Goal: Transaction & Acquisition: Purchase product/service

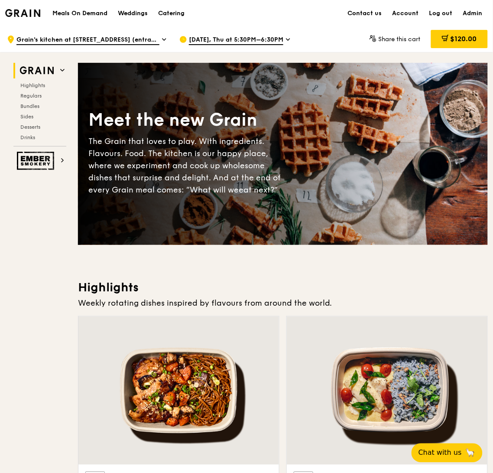
click at [77, 37] on span "Grain's kitchen at [STREET_ADDRESS] (entrance along [PERSON_NAME][GEOGRAPHIC_DA…" at bounding box center [87, 41] width 143 height 10
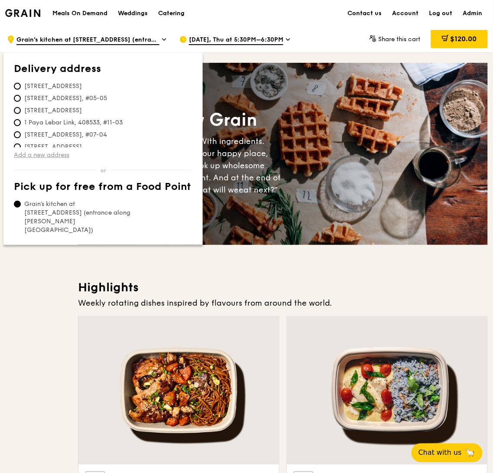
click at [24, 157] on link "Add a new address" at bounding box center [103, 155] width 179 height 9
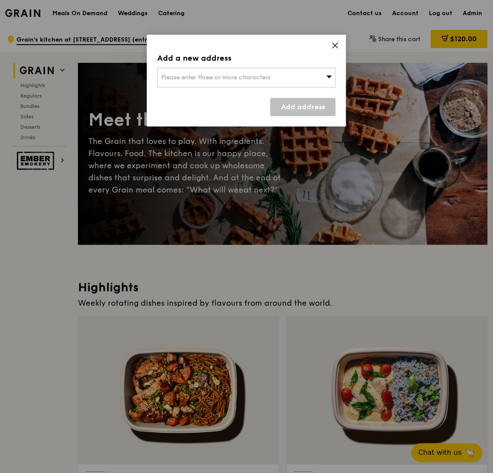
click at [217, 81] on div "Please enter three or more characters" at bounding box center [246, 78] width 179 height 20
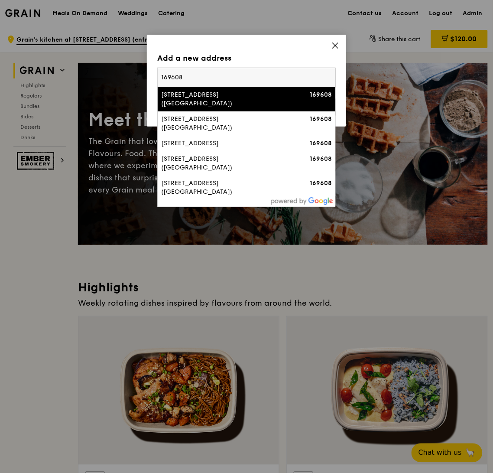
type input "169608"
click at [251, 96] on div "[STREET_ADDRESS] ([GEOGRAPHIC_DATA])" at bounding box center [225, 99] width 128 height 17
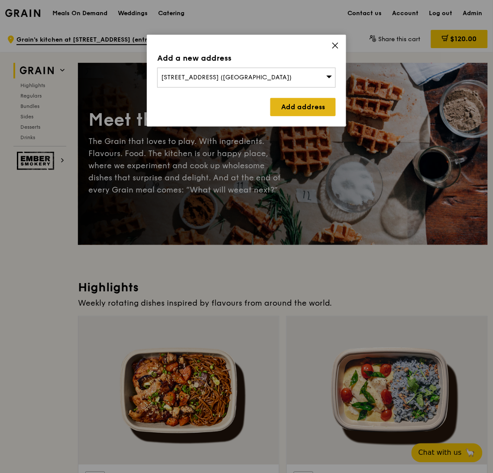
click at [304, 104] on link "Add address" at bounding box center [302, 107] width 65 height 18
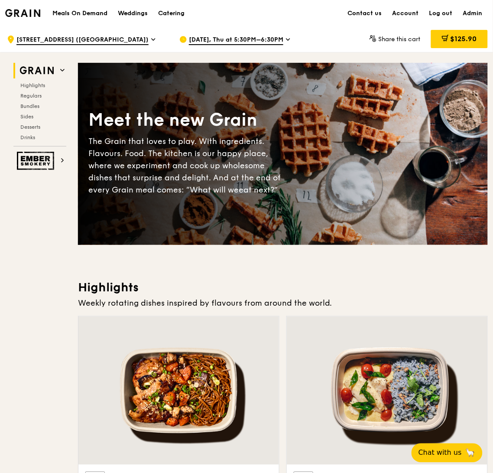
click at [212, 41] on span "[DATE], Thu at 5:30PM–6:30PM" at bounding box center [236, 41] width 94 height 10
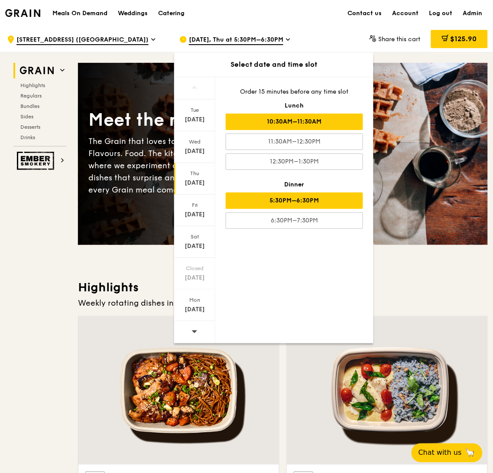
click at [279, 122] on div "10:30AM–11:30AM" at bounding box center [294, 122] width 137 height 16
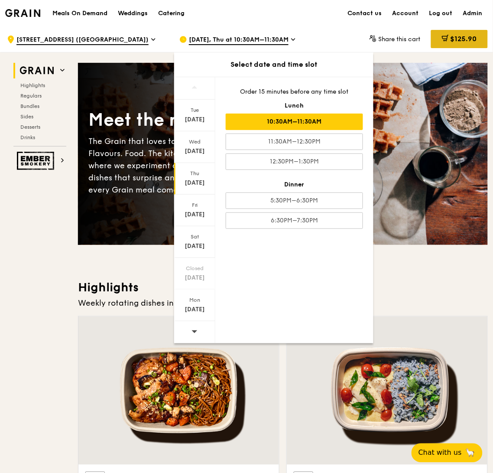
click at [462, 39] on span "$125.90" at bounding box center [464, 39] width 26 height 8
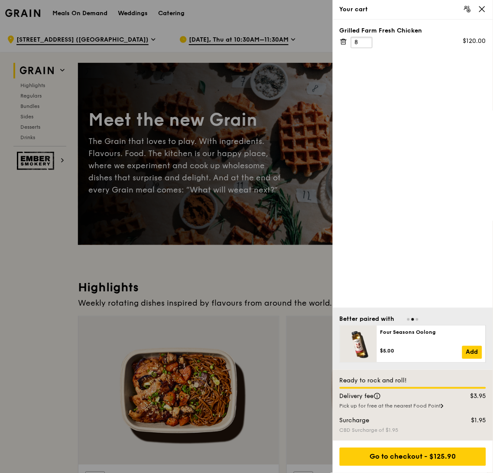
drag, startPoint x: 359, startPoint y: 42, endPoint x: 336, endPoint y: 42, distance: 23.0
click at [345, 42] on div "Grilled Farm Fresh Chicken 8 $120.00" at bounding box center [413, 37] width 146 height 22
type input "1"
click at [463, 130] on div "Grilled Farm Fresh Chicken 1 $120.00" at bounding box center [413, 164] width 160 height 288
